Goal: Navigation & Orientation: Find specific page/section

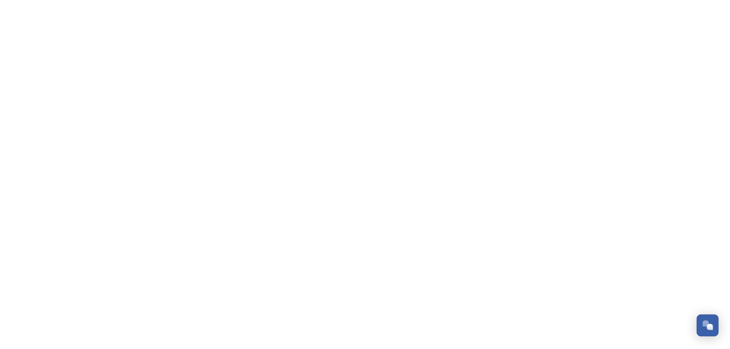
scroll to position [3430, 0]
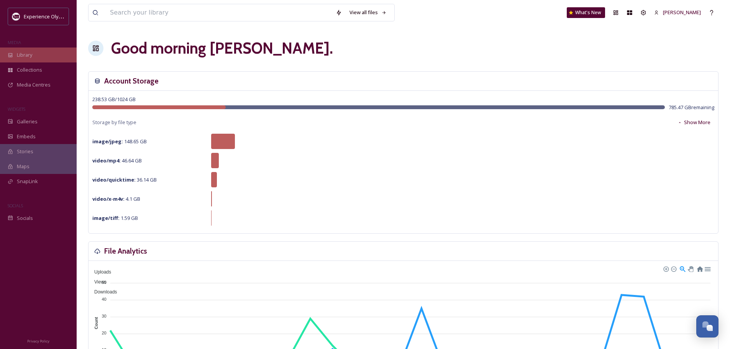
click at [38, 49] on div "Library" at bounding box center [38, 54] width 77 height 15
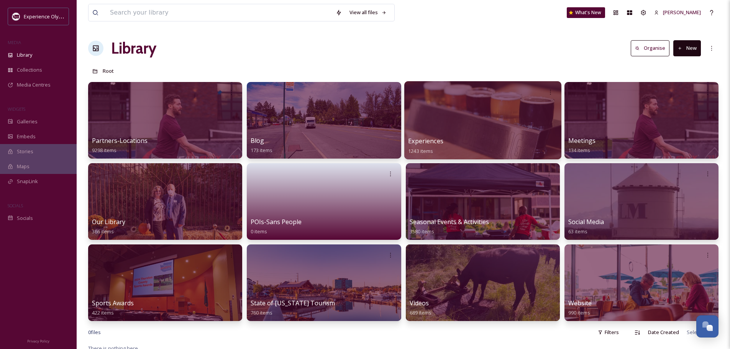
click at [417, 140] on span "Experiences" at bounding box center [425, 141] width 35 height 8
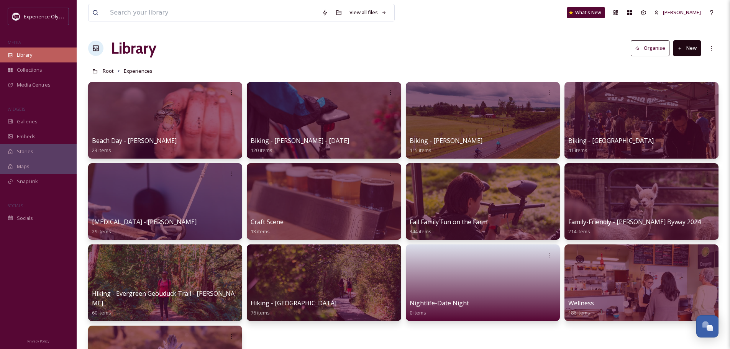
click at [24, 55] on span "Library" at bounding box center [24, 54] width 15 height 7
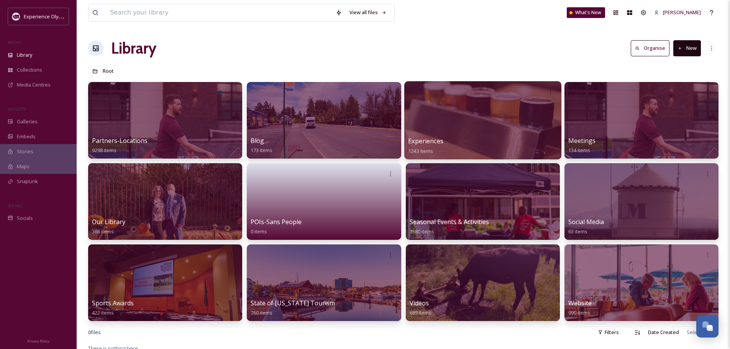
click at [420, 141] on span "Experiences" at bounding box center [425, 141] width 35 height 8
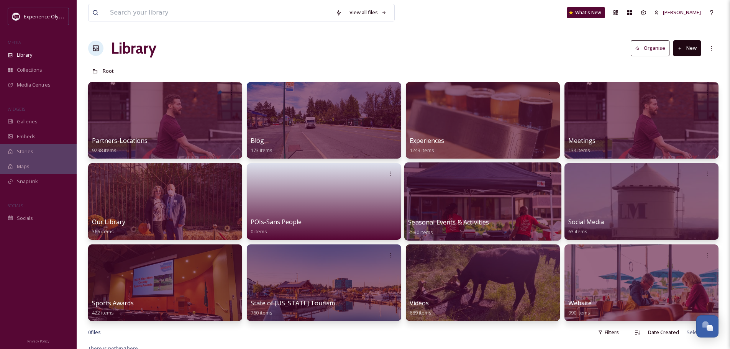
click at [435, 222] on span "Seasonal Events & Activities" at bounding box center [448, 222] width 81 height 8
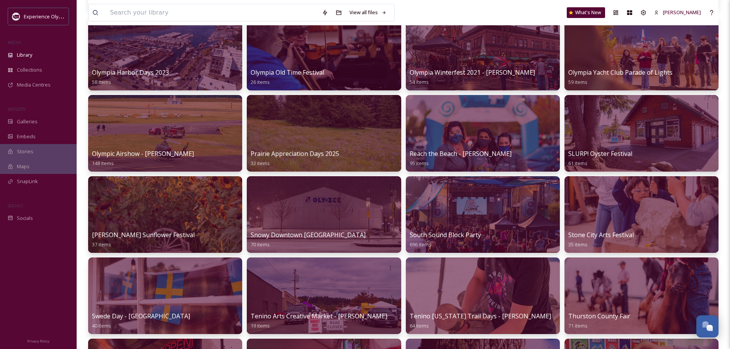
scroll to position [689, 0]
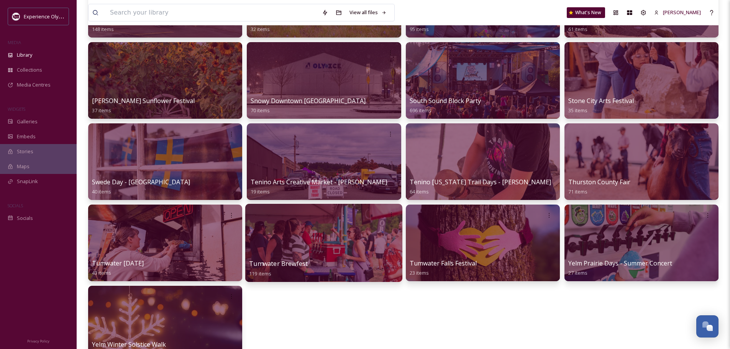
click at [306, 262] on span "Tumwater Brewfest" at bounding box center [278, 263] width 59 height 8
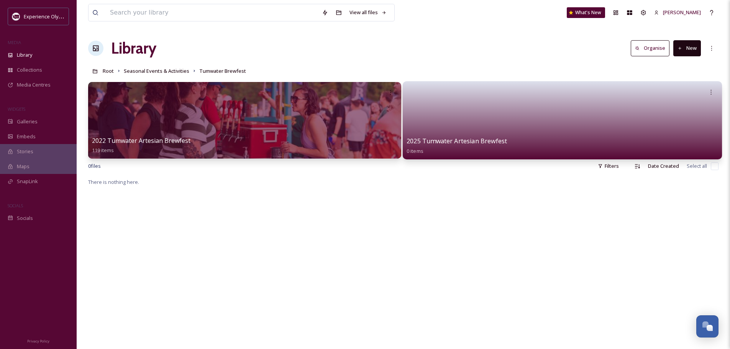
click at [549, 129] on link at bounding box center [561, 117] width 311 height 37
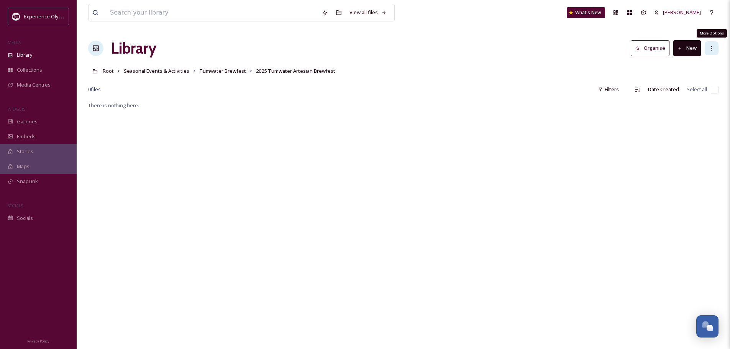
click at [713, 49] on icon at bounding box center [711, 48] width 6 height 6
click at [599, 131] on div "There is nothing here." at bounding box center [403, 275] width 630 height 349
click at [708, 44] on div "More Options" at bounding box center [711, 48] width 14 height 14
click at [592, 70] on div "Root Seasonal Events & Activities Tumwater Brewfest 2025 Tumwater Artesian Brew…" at bounding box center [403, 71] width 630 height 15
click at [708, 47] on icon at bounding box center [711, 48] width 6 height 6
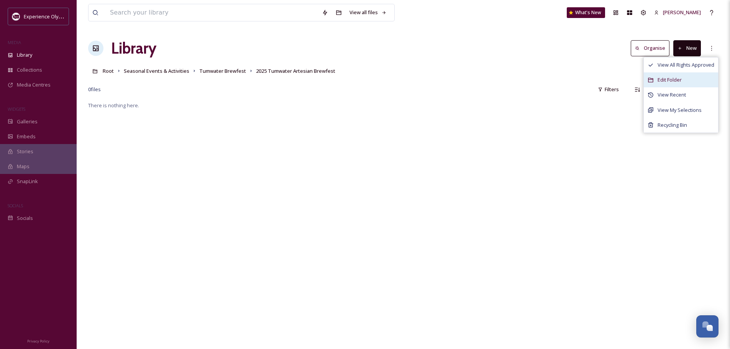
click at [667, 77] on span "Edit Folder" at bounding box center [669, 79] width 24 height 7
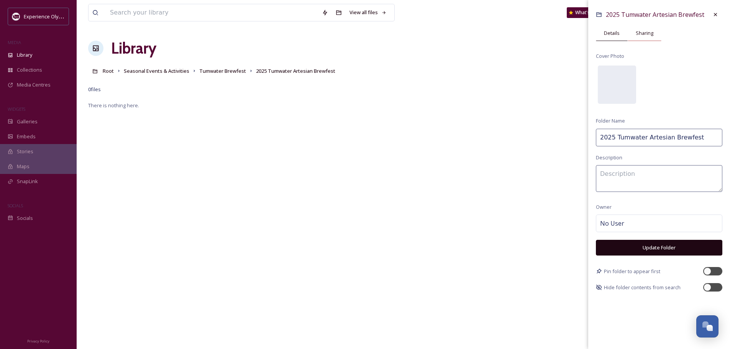
click at [642, 33] on span "Sharing" at bounding box center [644, 32] width 18 height 7
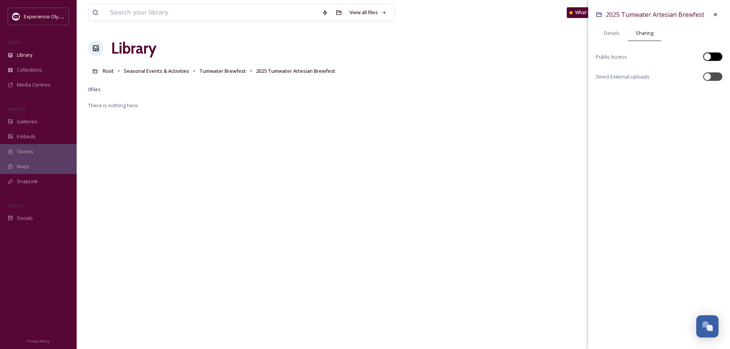
click at [714, 57] on div at bounding box center [712, 56] width 19 height 8
checkbox input "true"
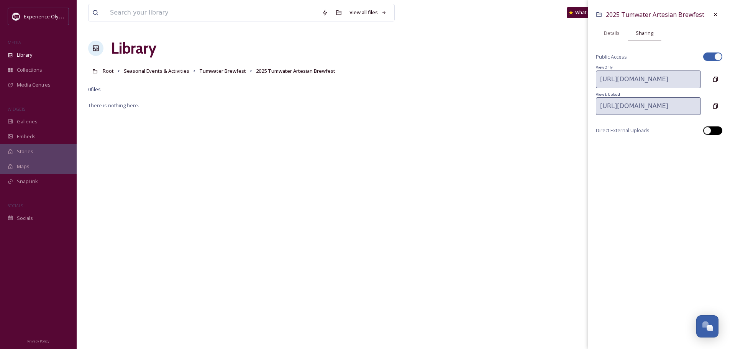
click at [718, 126] on div at bounding box center [712, 130] width 19 height 8
checkbox input "true"
click at [712, 145] on icon at bounding box center [715, 147] width 6 height 6
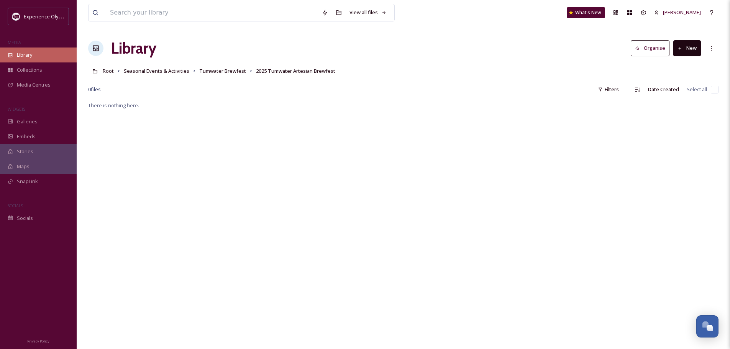
click at [12, 57] on icon at bounding box center [10, 54] width 5 height 5
